Goal: Information Seeking & Learning: Learn about a topic

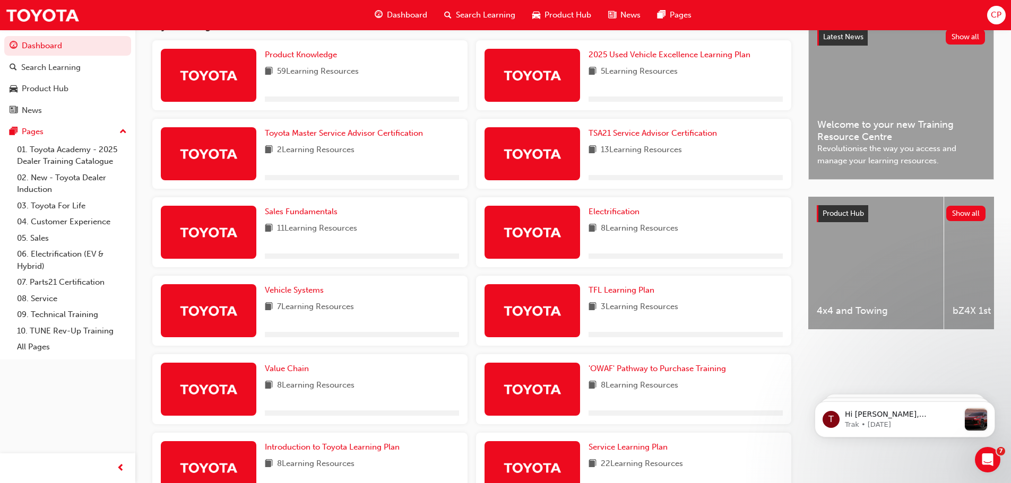
scroll to position [265, 0]
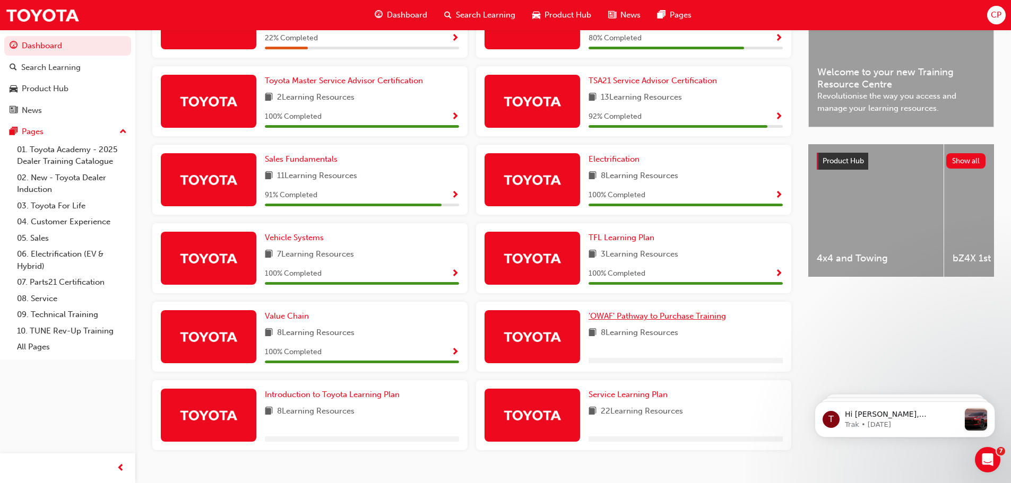
click at [641, 316] on span "'OWAF' Pathway to Purchase Training" at bounding box center [656, 316] width 137 height 10
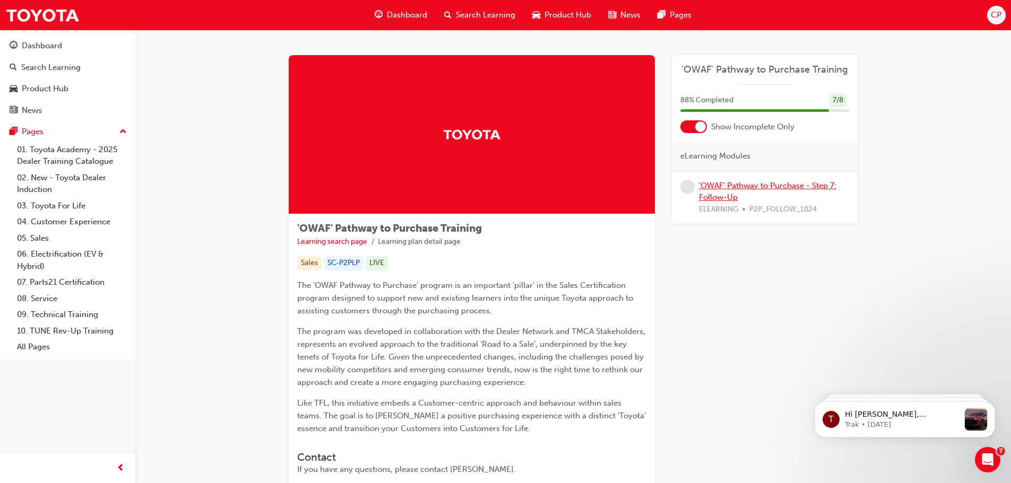
click at [786, 186] on link "'OWAF' Pathway to Purchase - Step 7: Follow-Up" at bounding box center [767, 192] width 137 height 22
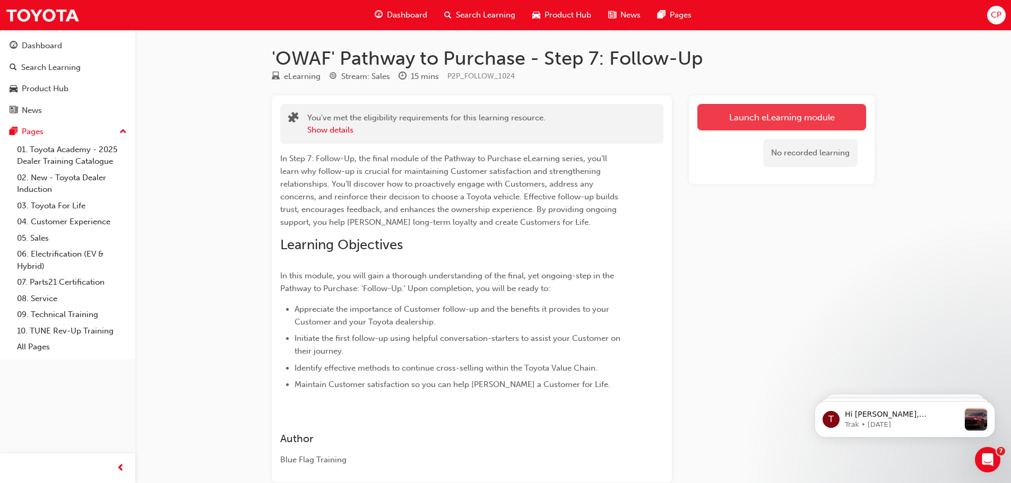
click at [729, 116] on link "Launch eLearning module" at bounding box center [781, 117] width 169 height 27
